Goal: Register for event/course

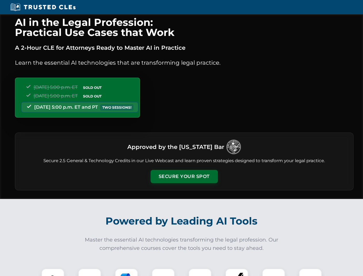
click at [184, 176] on button "Secure Your Spot" at bounding box center [184, 176] width 67 height 13
click at [53, 272] on img at bounding box center [53, 280] width 17 height 17
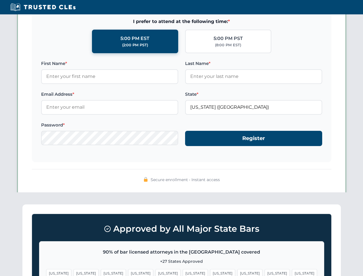
click at [210, 272] on span "[US_STATE]" at bounding box center [222, 273] width 25 height 8
click at [265, 272] on span "[US_STATE]" at bounding box center [277, 273] width 25 height 8
